Goal: Check status: Check status

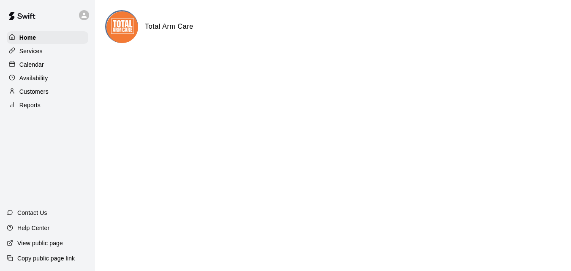
click at [38, 105] on p "Reports" at bounding box center [29, 105] width 21 height 8
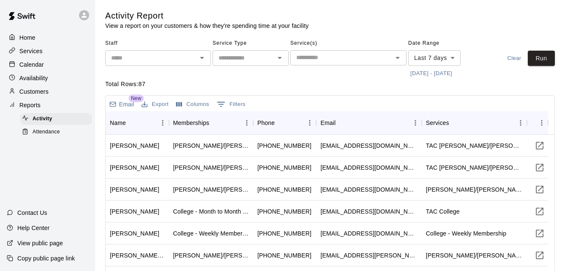
click at [34, 131] on span "Attendance" at bounding box center [46, 132] width 27 height 8
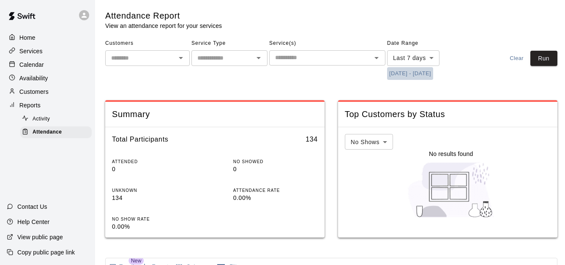
click at [417, 75] on button "[DATE] - [DATE]" at bounding box center [410, 73] width 46 height 13
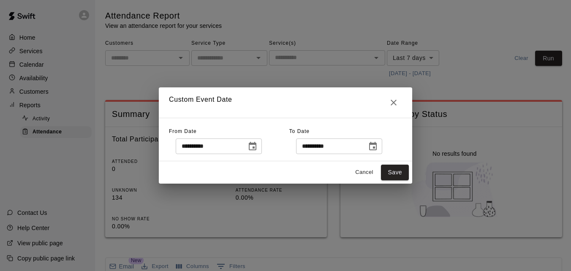
click at [258, 145] on icon "Choose date, selected date is Aug 13, 2025" at bounding box center [253, 147] width 10 height 10
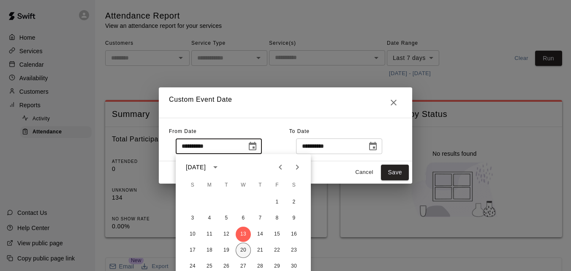
click at [243, 245] on button "20" at bounding box center [243, 250] width 15 height 15
type input "**********"
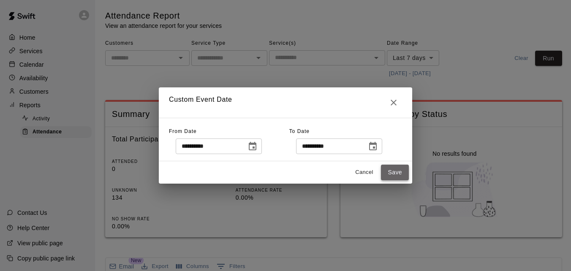
click at [388, 171] on button "Save" at bounding box center [395, 173] width 28 height 16
type input "******"
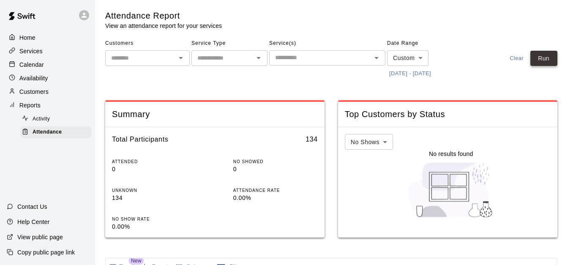
click at [552, 58] on button "Run" at bounding box center [543, 59] width 27 height 16
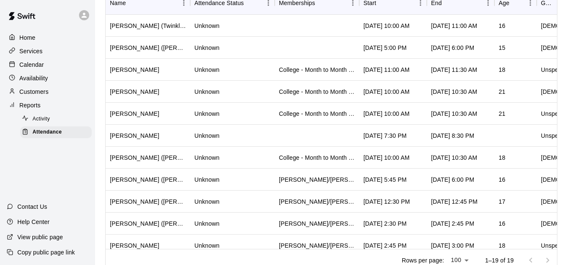
scroll to position [228, 0]
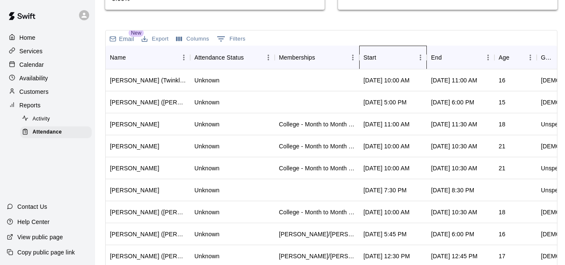
click at [399, 54] on div "Start" at bounding box center [388, 58] width 51 height 24
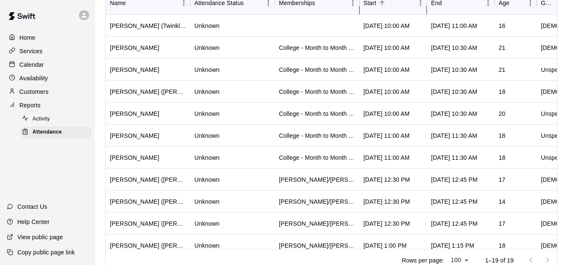
scroll to position [282, 0]
click at [99, 50] on div "Attendance Report View an attendance report for your services Customers ​ Servi…" at bounding box center [331, -1] width 466 height 543
